Goal: Contribute content

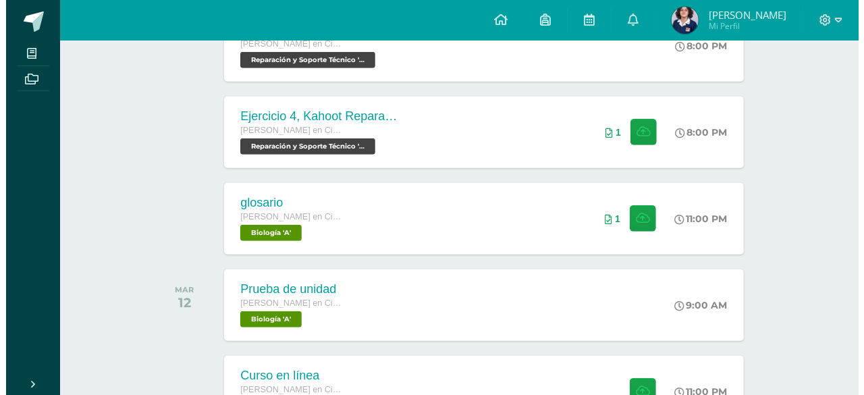
scroll to position [339, 0]
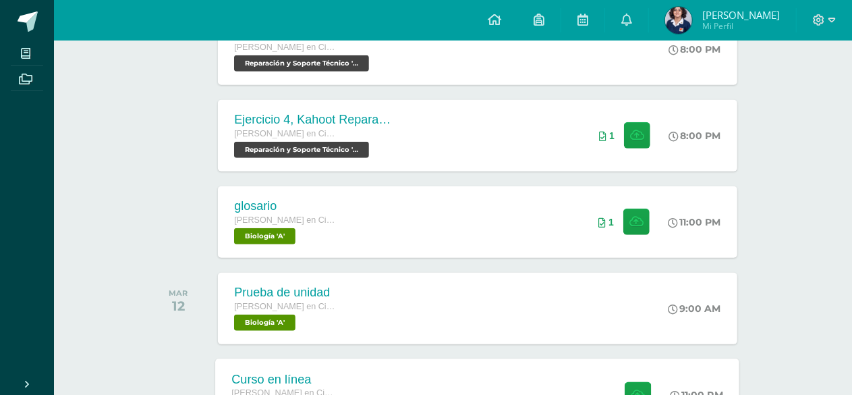
click at [529, 374] on div "Curso en línea [PERSON_NAME] en Ciencias y Letras con Orientación en Computació…" at bounding box center [478, 394] width 524 height 72
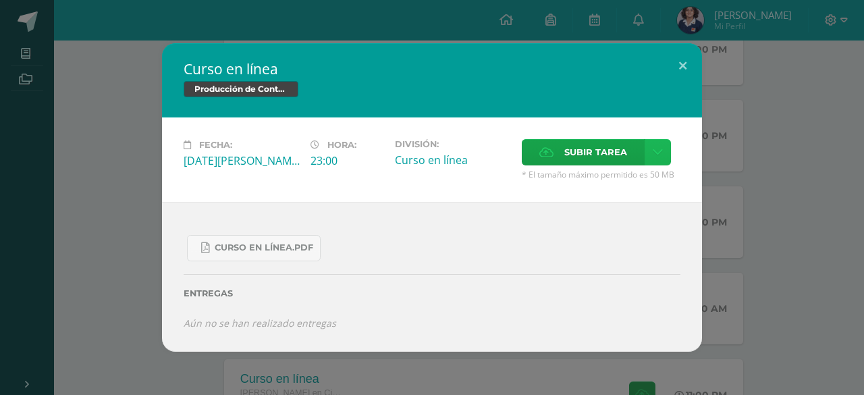
click at [651, 157] on link at bounding box center [658, 152] width 26 height 26
click at [574, 188] on span "Subir enlace" at bounding box center [600, 182] width 57 height 13
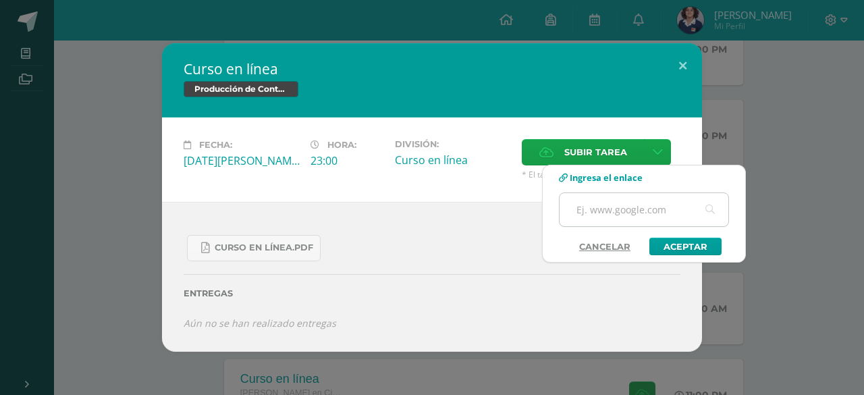
click at [595, 210] on input "text" at bounding box center [644, 209] width 169 height 33
paste input "[URL][DOMAIN_NAME]"
type input "[URL][DOMAIN_NAME]"
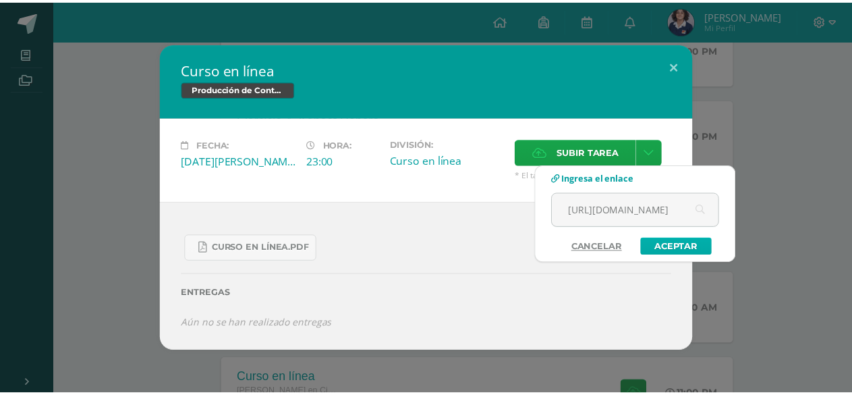
scroll to position [0, 0]
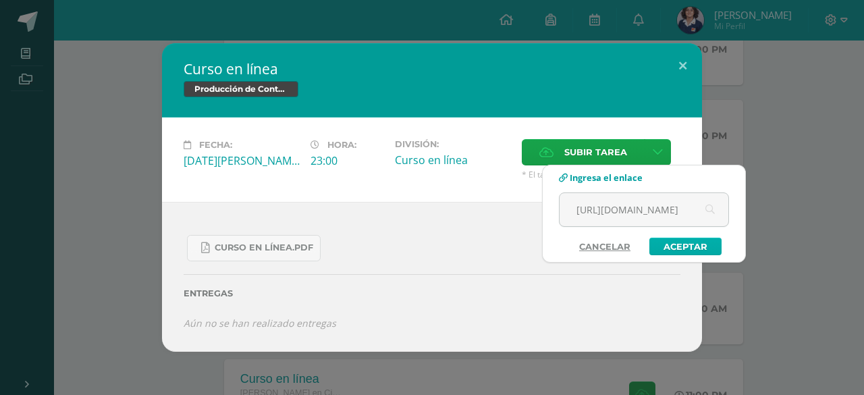
click at [687, 244] on link "Aceptar" at bounding box center [685, 247] width 72 height 18
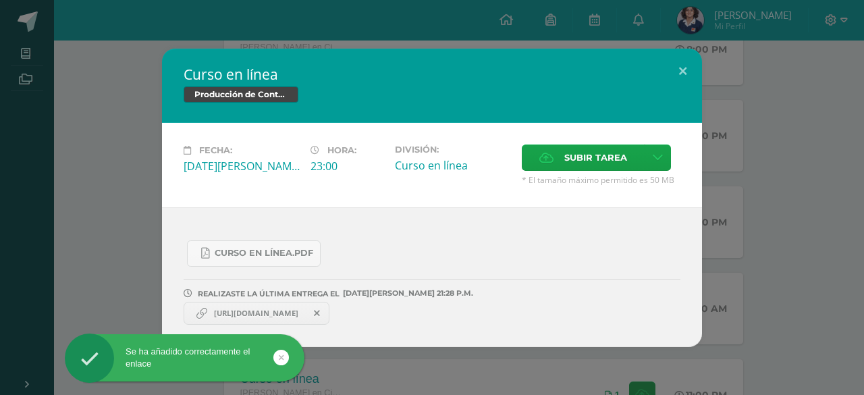
click at [229, 315] on span "[URL][DOMAIN_NAME]" at bounding box center [256, 313] width 98 height 11
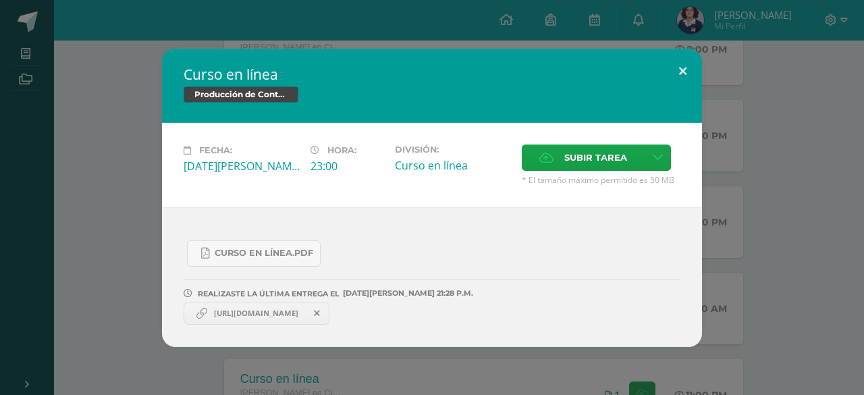
click at [687, 75] on button at bounding box center [682, 72] width 38 height 46
